Goal: Communication & Community: Ask a question

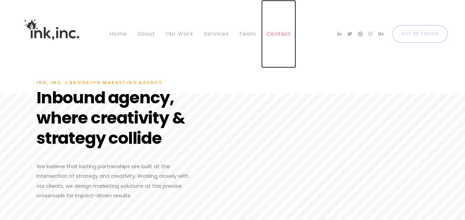
click at [280, 32] on span "Contact" at bounding box center [278, 34] width 25 height 8
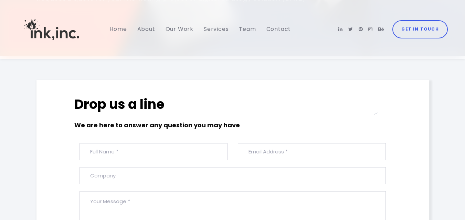
scroll to position [241, 0]
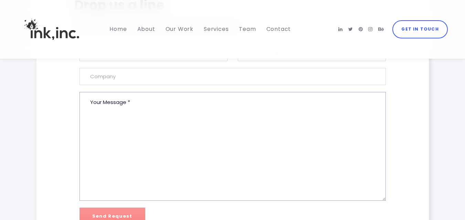
click at [96, 128] on textarea at bounding box center [232, 146] width 306 height 109
paste textarea "Hello, I hope you are doing well. My company, Xinyi Solar Holding Limited, is i…"
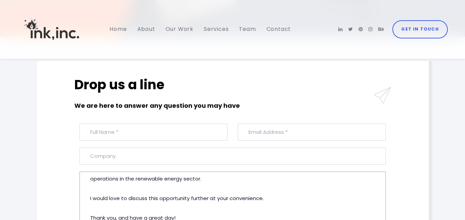
scroll to position [161, 0]
type textarea "Hello, I hope you are doing well. My company, Xinyi Solar Holding Limited, is i…"
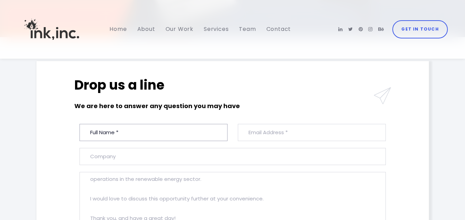
click at [114, 126] on input "text" at bounding box center [153, 132] width 148 height 17
type input "Wuli"
type input "wuli@xinyisolar.online"
type input "Xinyi Solar Holding Limited"
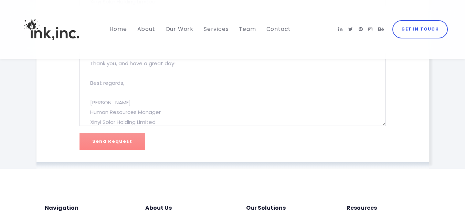
scroll to position [321, 0]
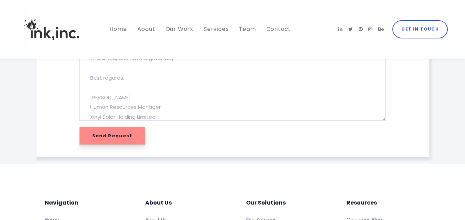
click at [105, 135] on input "Send Request" at bounding box center [112, 136] width 66 height 17
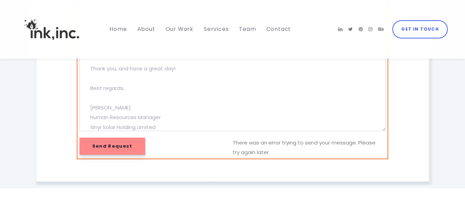
scroll to position [331, 0]
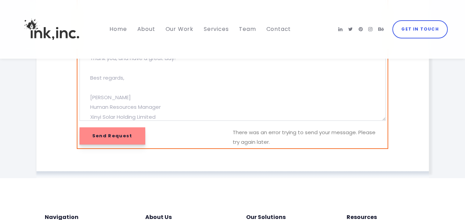
click at [104, 134] on input "Send Request" at bounding box center [112, 136] width 66 height 17
